Goal: Check status

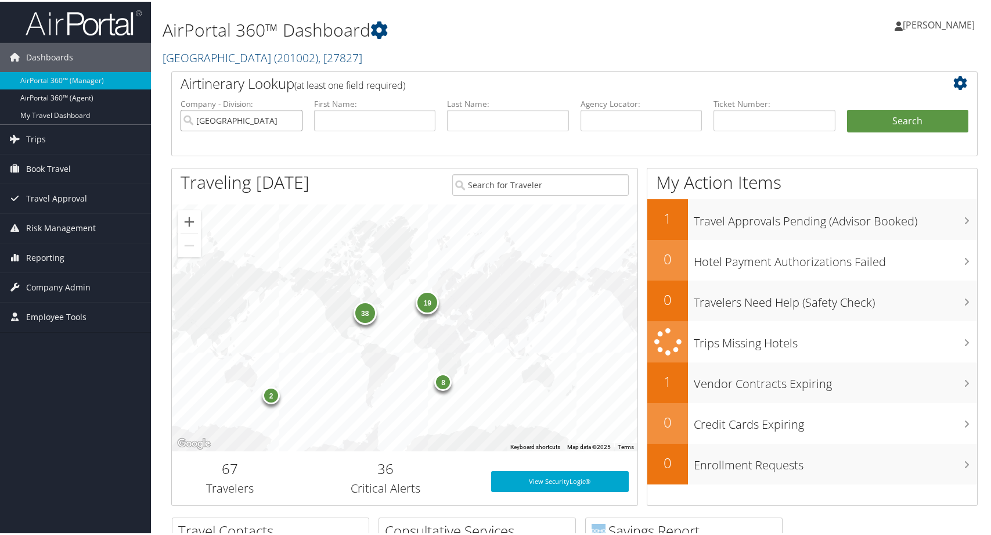
click at [288, 129] on input "Colgate University" at bounding box center [242, 118] width 122 height 21
click at [655, 108] on label "Agency Locator:" at bounding box center [641, 102] width 122 height 12
click at [649, 129] on input "text" at bounding box center [641, 118] width 122 height 21
paste input "D7QSBY"
type input "D7QSBY"
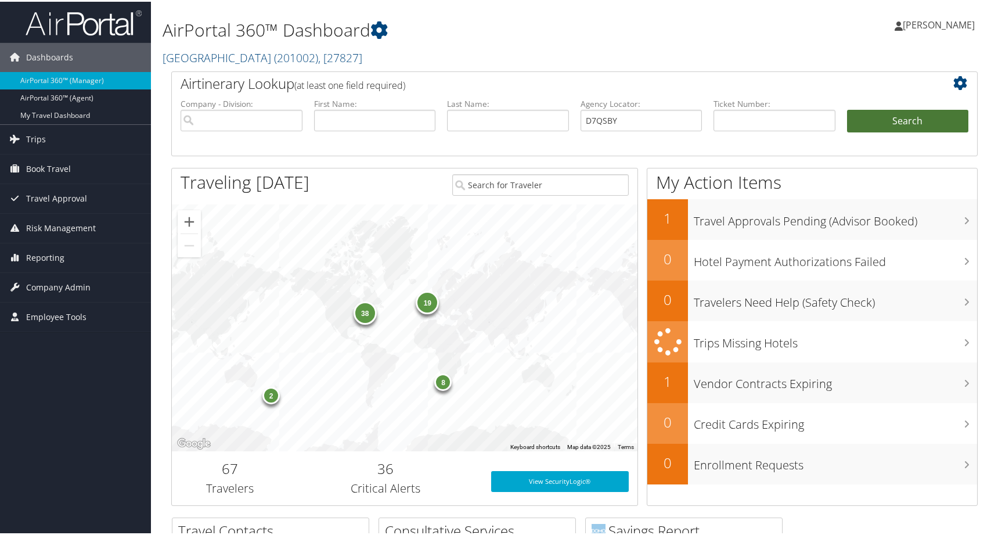
click at [861, 131] on button "Search" at bounding box center [908, 119] width 122 height 23
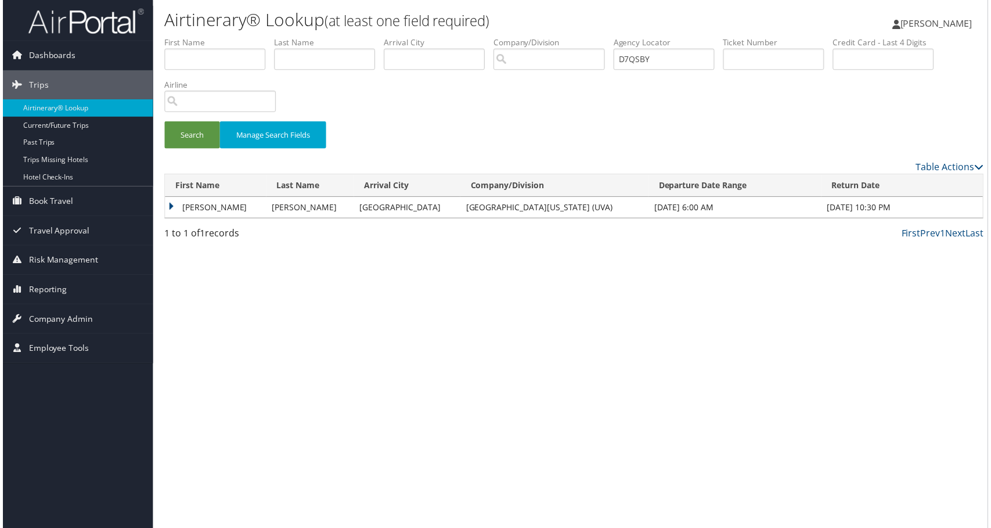
click at [206, 219] on td "[PERSON_NAME]" at bounding box center [214, 208] width 102 height 21
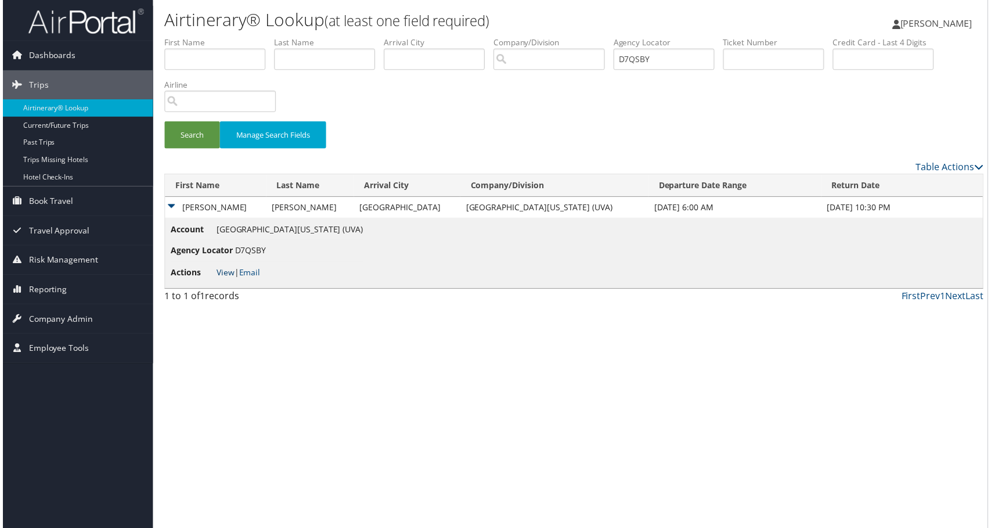
click at [232, 279] on link "View" at bounding box center [224, 273] width 18 height 11
drag, startPoint x: 558, startPoint y: 217, endPoint x: 532, endPoint y: 122, distance: 98.7
click at [558, 161] on div "Search Manage Search Fields" at bounding box center [574, 141] width 841 height 39
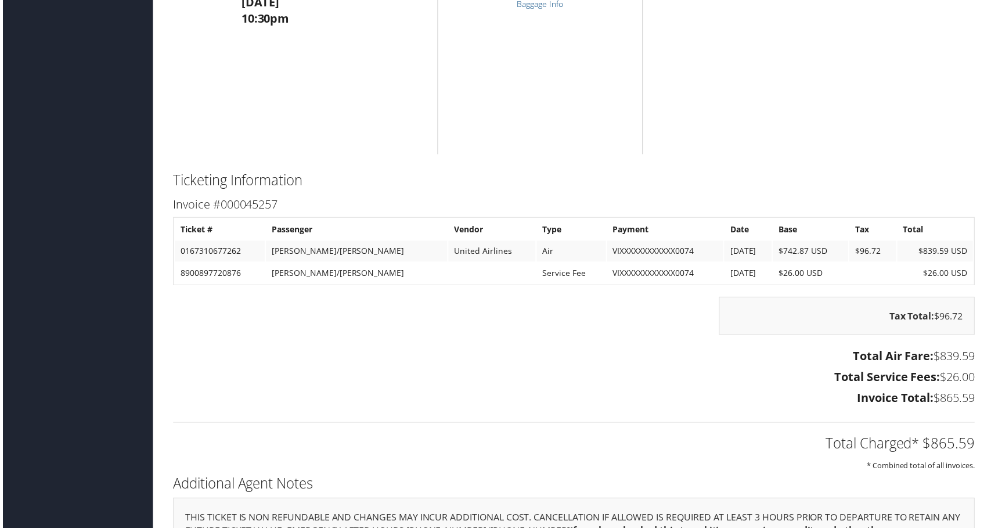
scroll to position [2031, 0]
